Goal: Complete application form

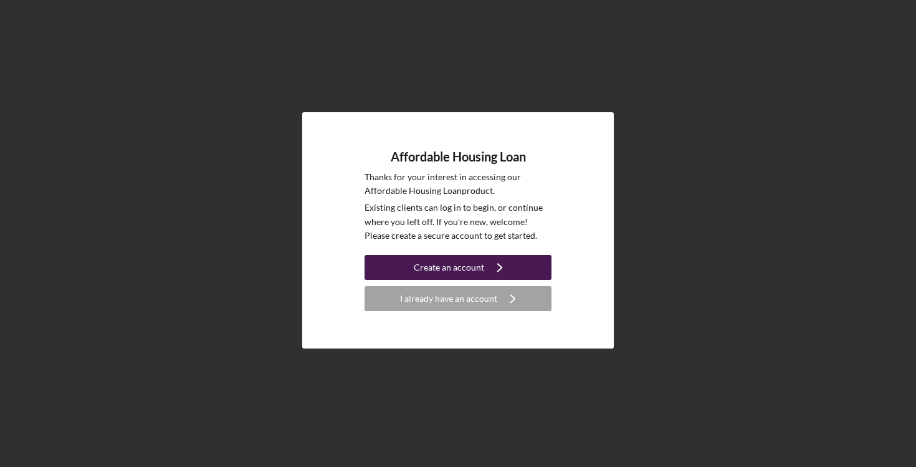
click at [474, 271] on div "Create an account" at bounding box center [449, 267] width 70 height 25
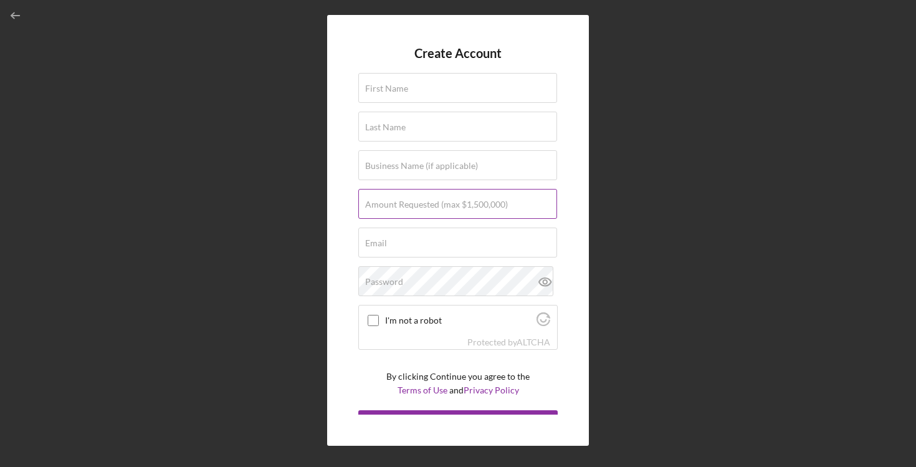
click at [380, 206] on label "Amount Requested (max $1,500,000)" at bounding box center [436, 204] width 143 height 10
click at [380, 206] on input "Amount Requested (max $1,500,000)" at bounding box center [457, 204] width 199 height 30
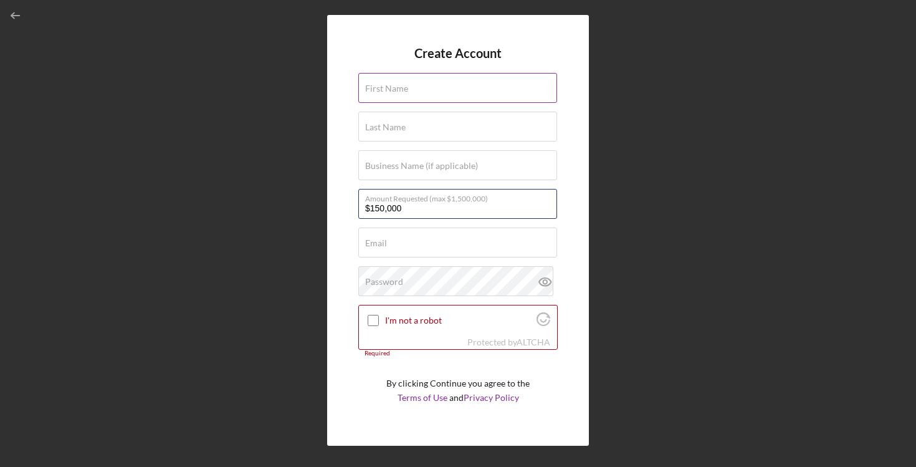
type input "$150,000"
click at [401, 94] on input "First Name" at bounding box center [457, 88] width 199 height 30
type input "[PERSON_NAME]"
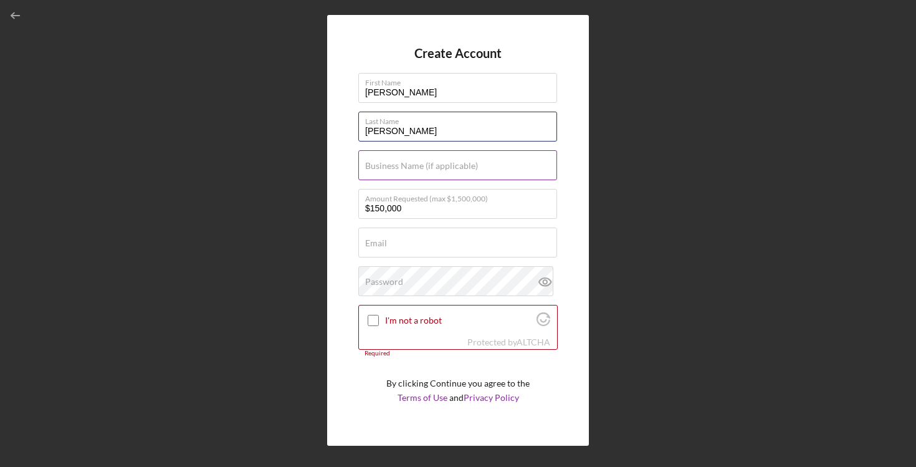
type input "[PERSON_NAME]"
click at [388, 167] on label "Business Name (if applicable)" at bounding box center [421, 166] width 113 height 10
click at [388, 167] on input "Business Name (if applicable)" at bounding box center [457, 165] width 199 height 30
drag, startPoint x: 511, startPoint y: 173, endPoint x: 366, endPoint y: 173, distance: 145.3
click at [366, 173] on input "CP Property Preservation Group LLC" at bounding box center [457, 165] width 199 height 30
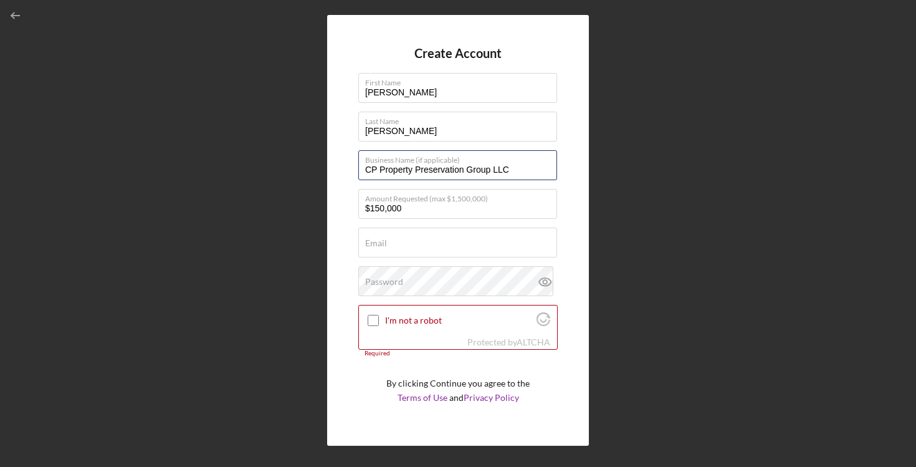
type input "CP Property Preservation Group LLC"
